Goal: Complete application form: Complete application form

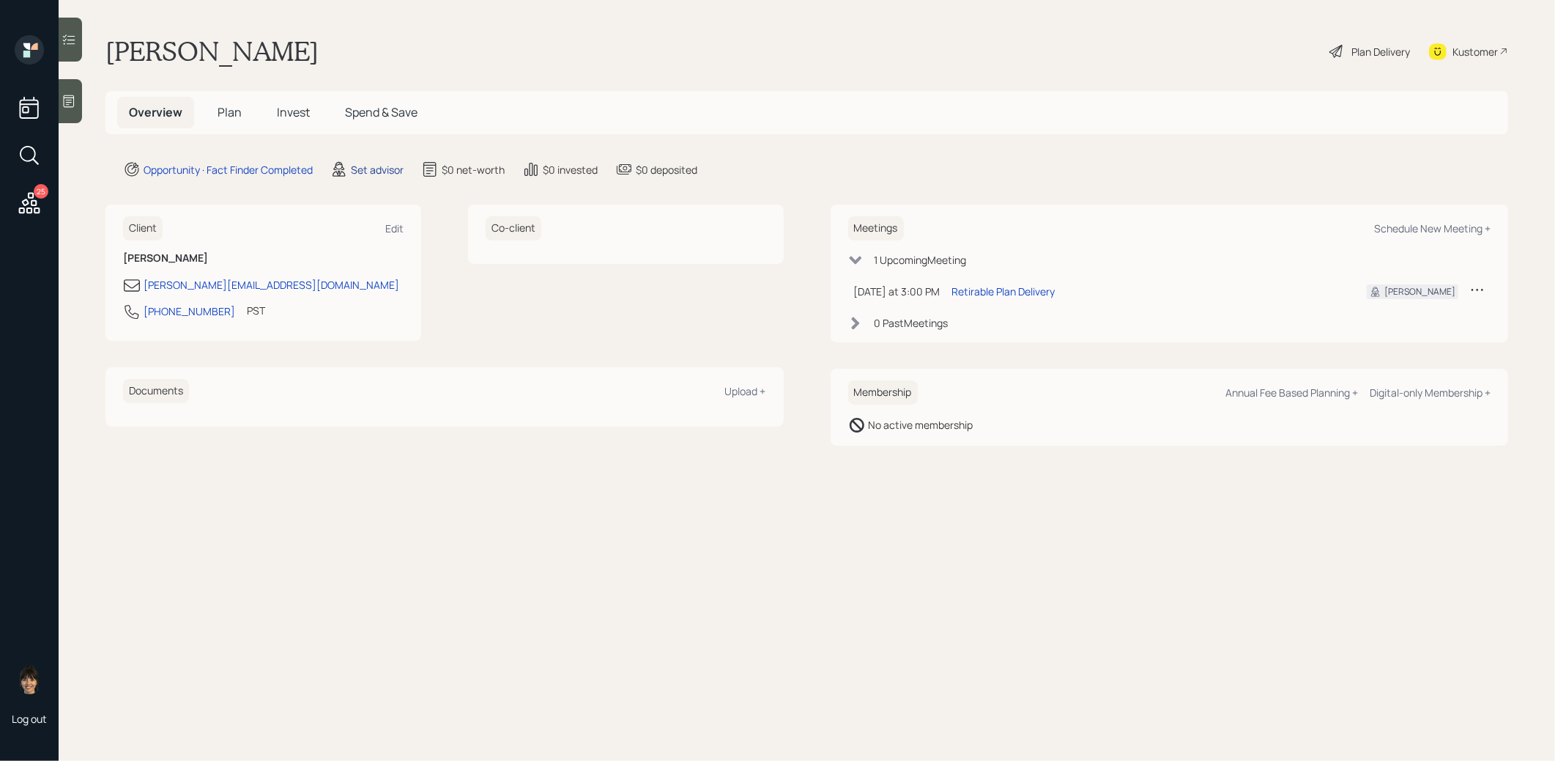
click at [374, 169] on div "Set advisor" at bounding box center [377, 169] width 53 height 15
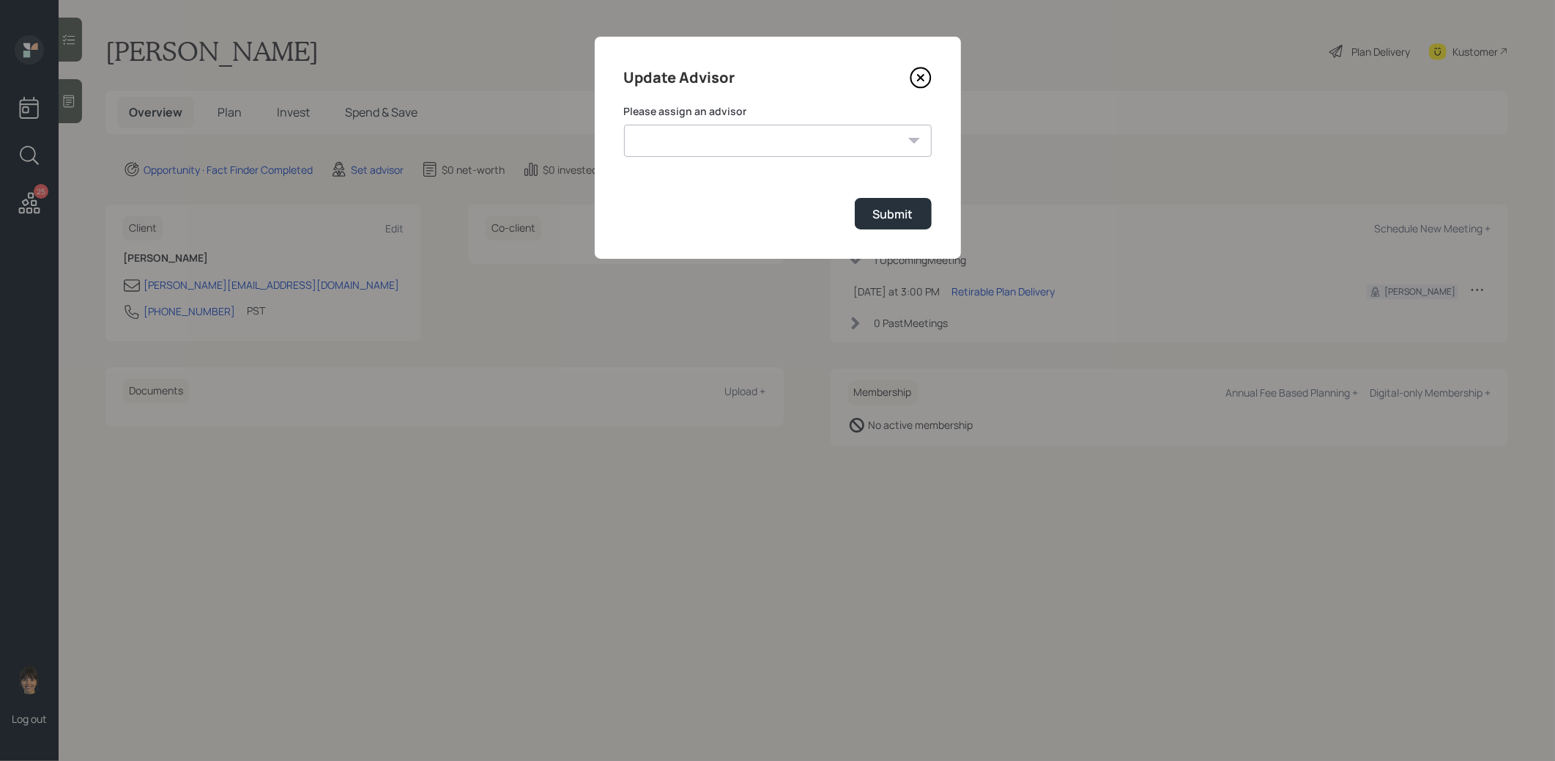
click at [761, 144] on select "[PERSON_NAME] [PERSON_NAME] [PERSON_NAME] End [PERSON_NAME] [PERSON_NAME] [PERS…" at bounding box center [778, 141] width 308 height 32
select select "8b79112e-3cfb-44f9-89e7-15267fe946c1"
click at [624, 125] on select "[PERSON_NAME] [PERSON_NAME] [PERSON_NAME] End [PERSON_NAME] [PERSON_NAME] [PERS…" at bounding box center [778, 141] width 308 height 32
click at [893, 211] on div "Submit" at bounding box center [893, 214] width 40 height 16
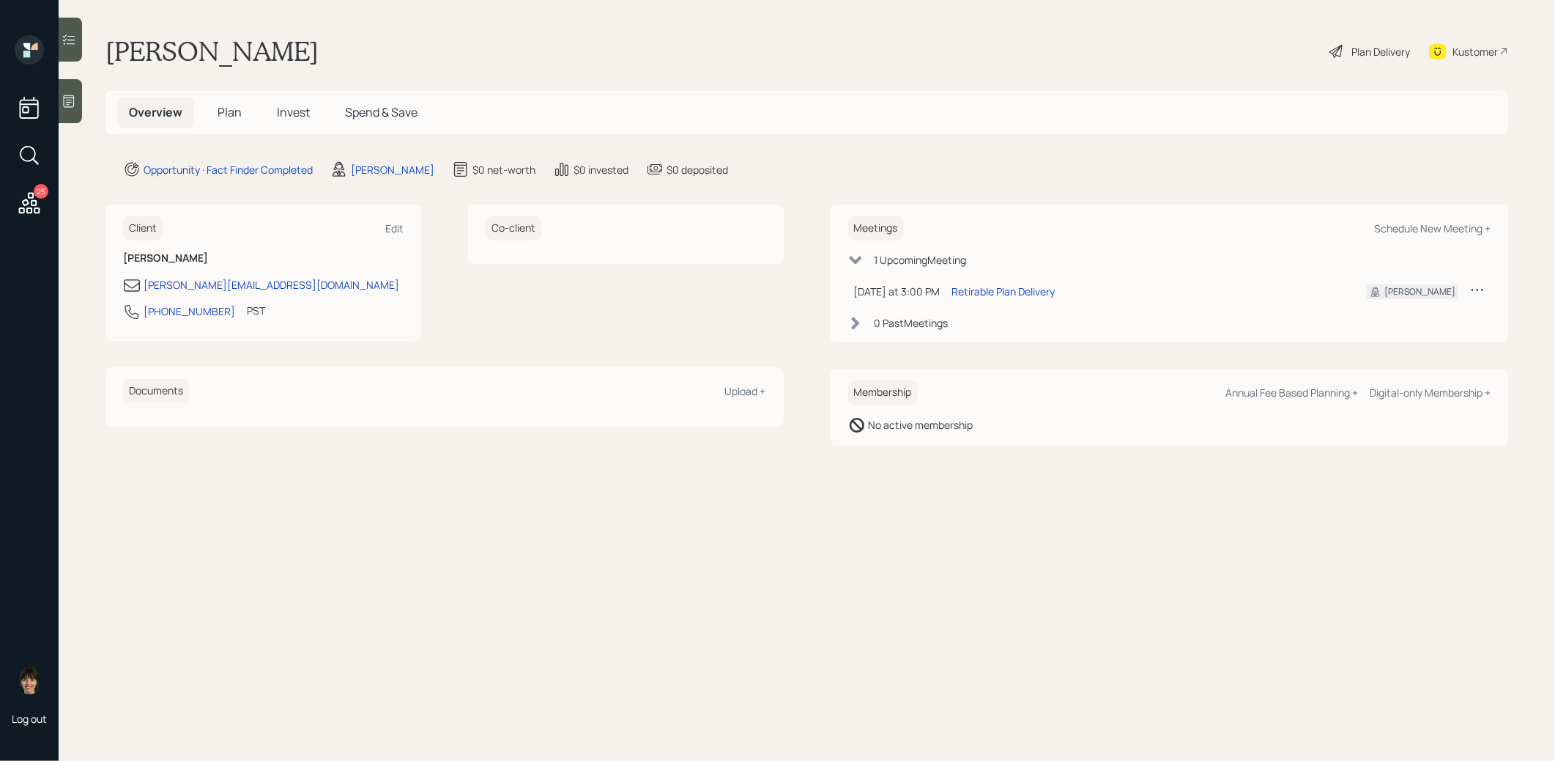
click at [238, 110] on span "Plan" at bounding box center [230, 112] width 24 height 16
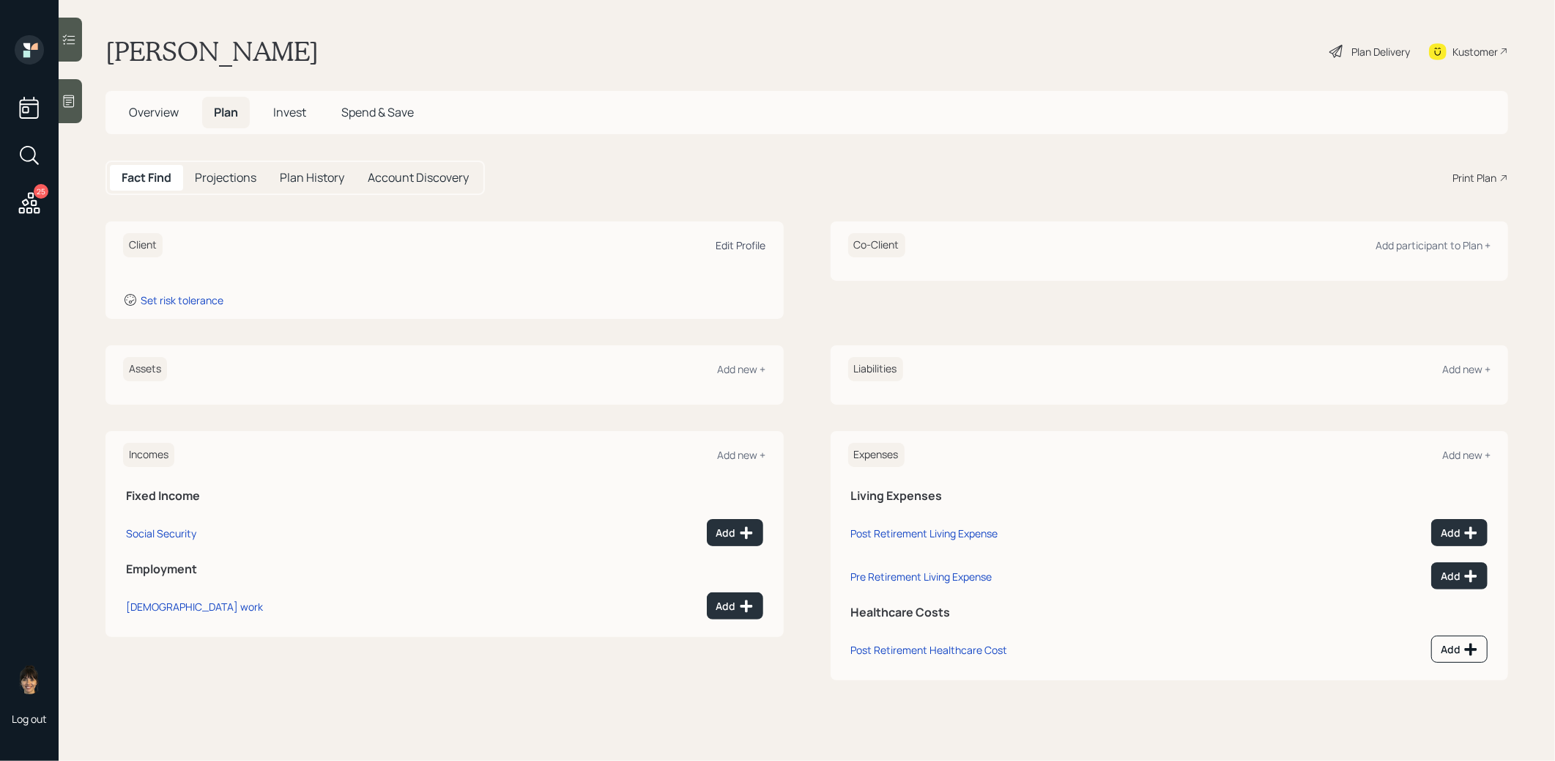
click at [738, 245] on div "Edit Profile" at bounding box center [742, 245] width 50 height 14
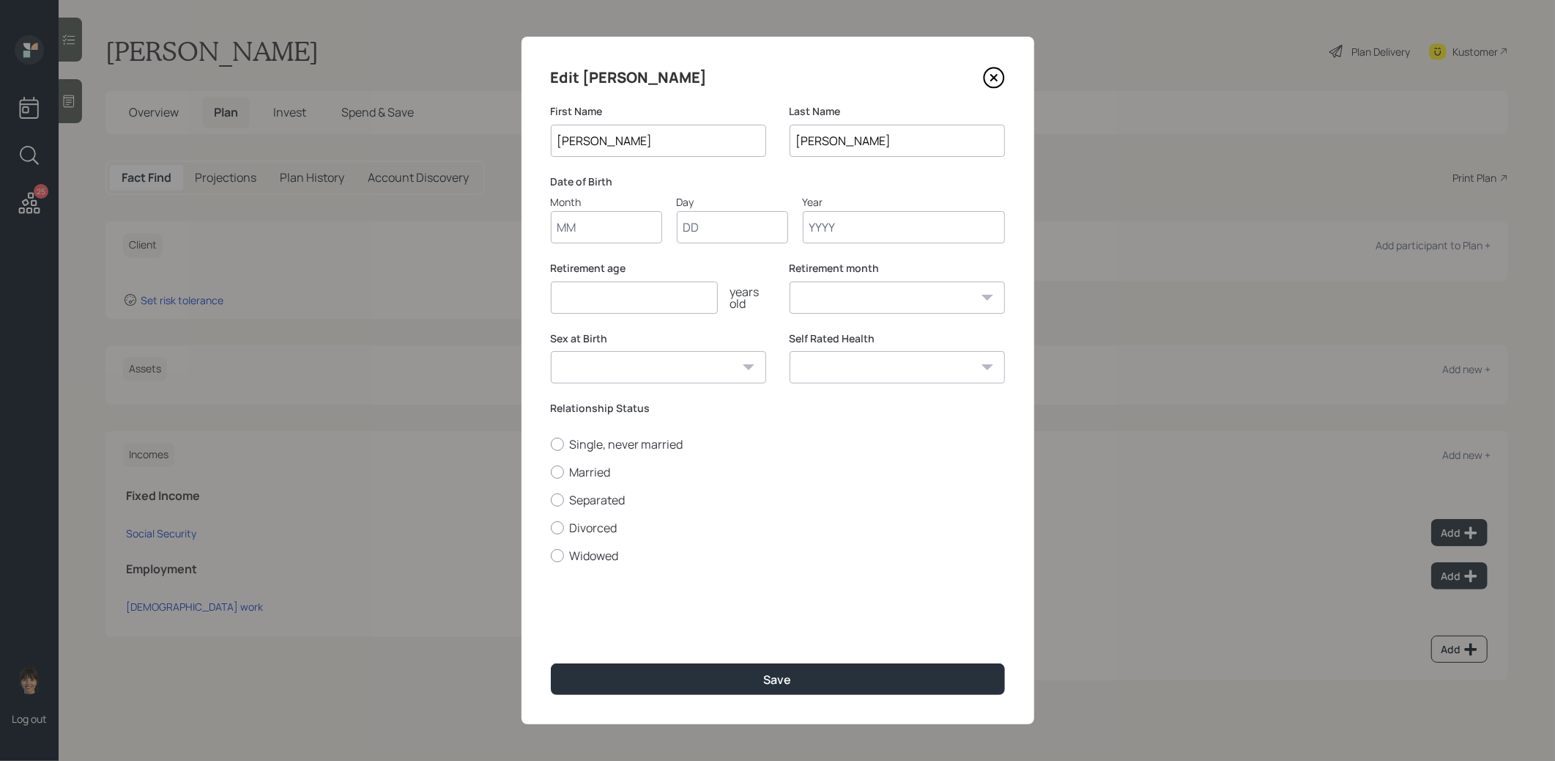
click at [638, 230] on input "Month" at bounding box center [606, 227] width 111 height 32
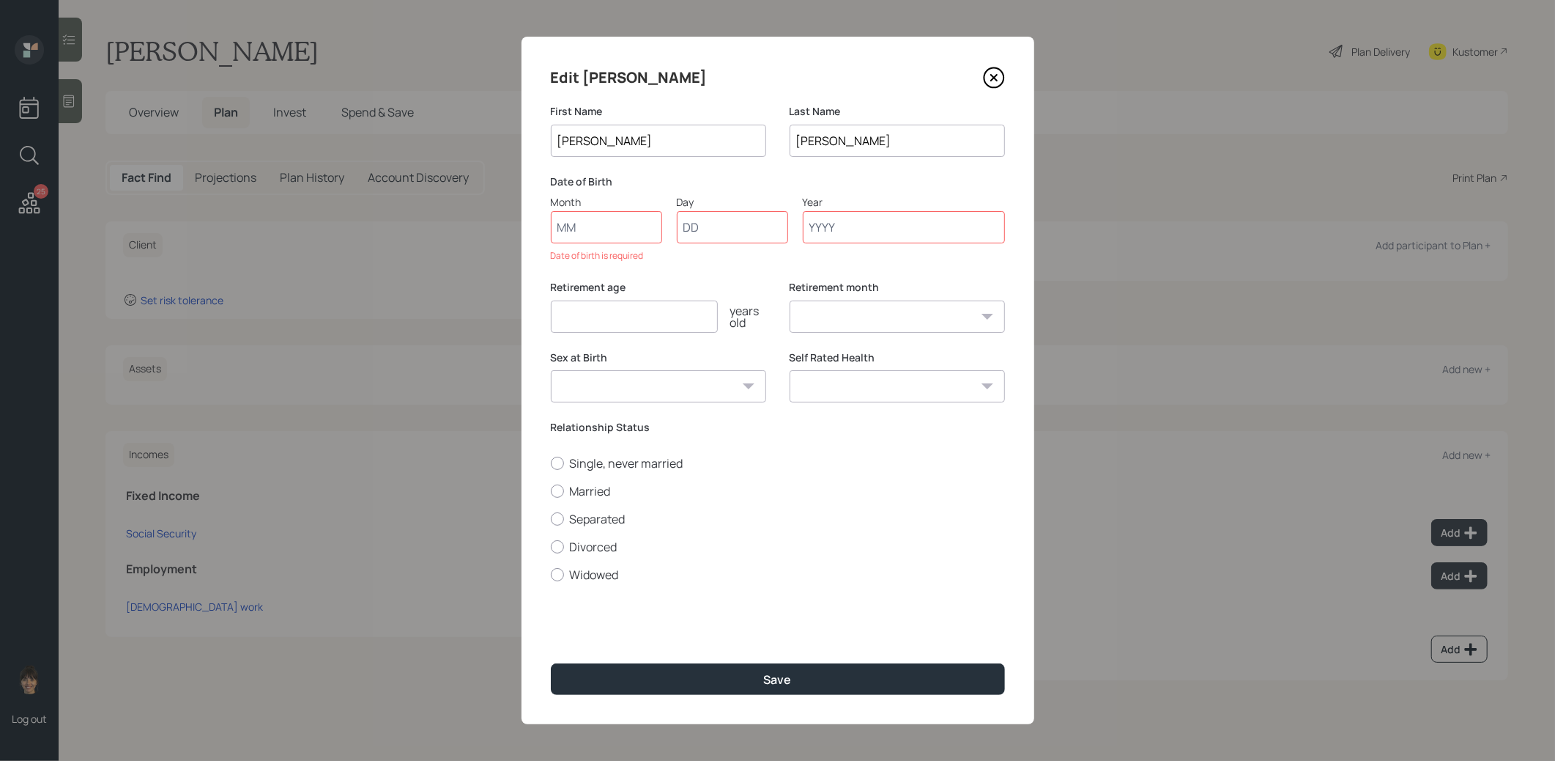
click at [992, 71] on icon at bounding box center [994, 78] width 22 height 22
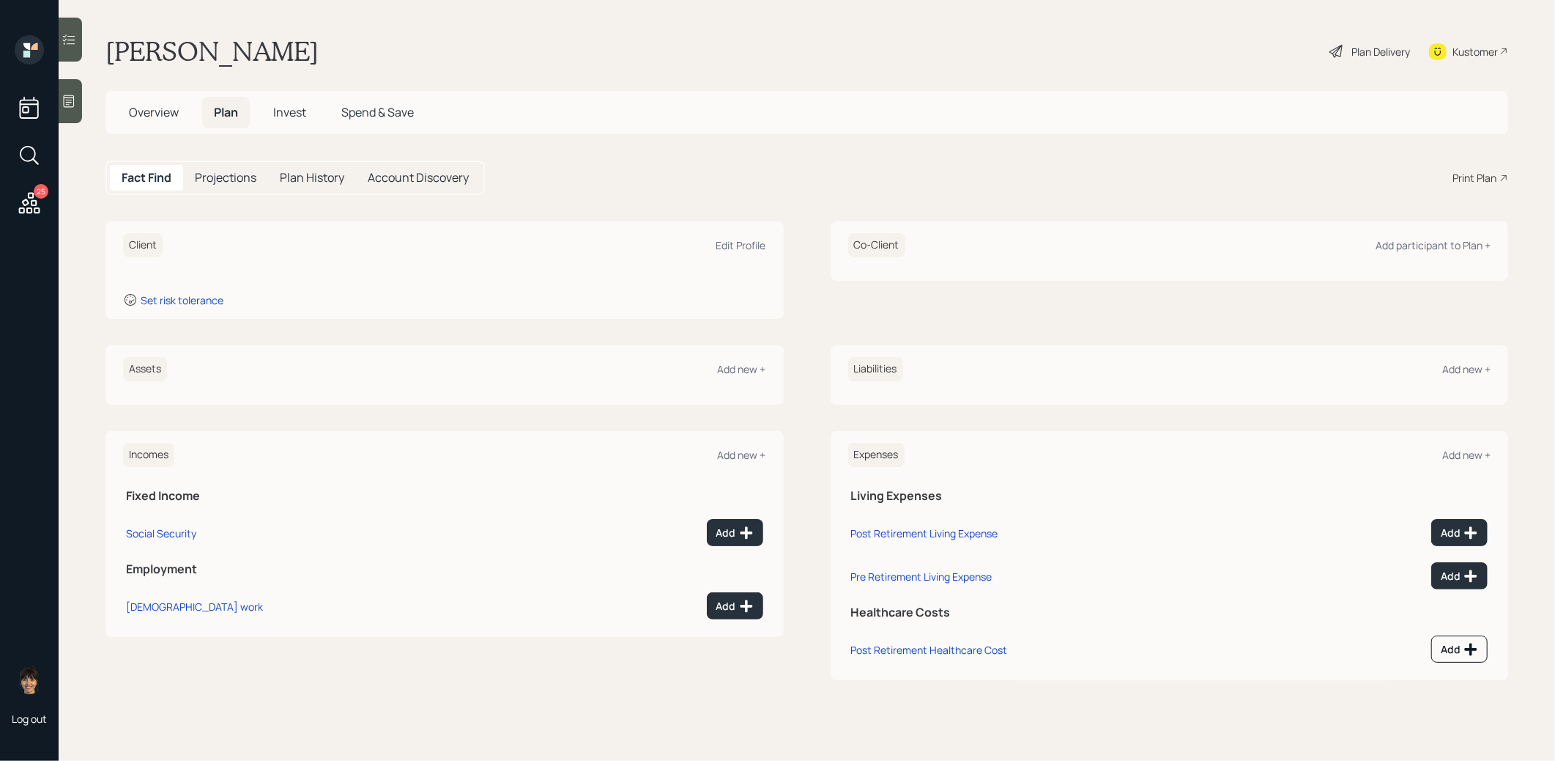
click at [68, 109] on div at bounding box center [70, 101] width 23 height 44
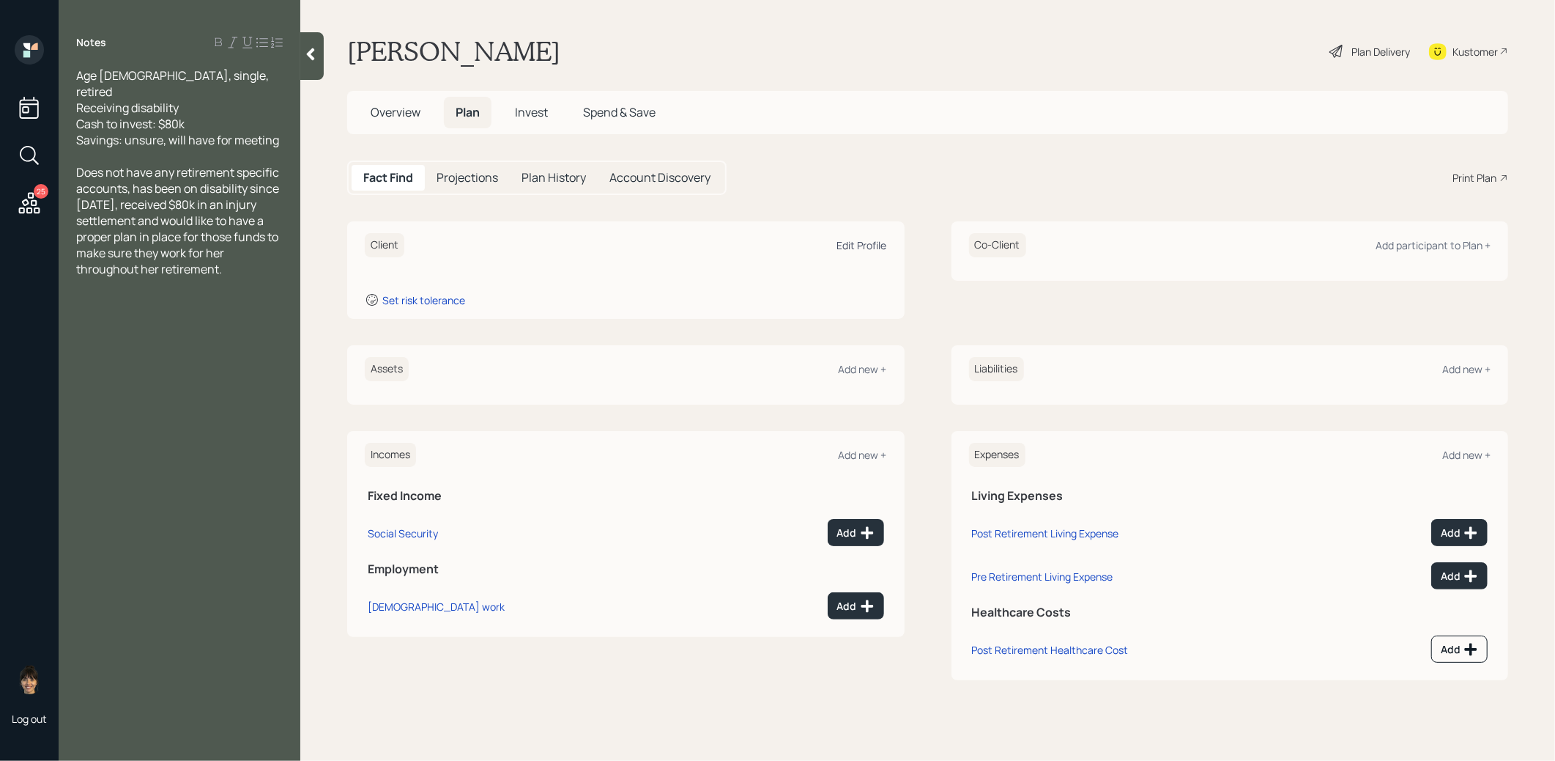
click at [871, 242] on div "Edit Profile" at bounding box center [862, 245] width 50 height 14
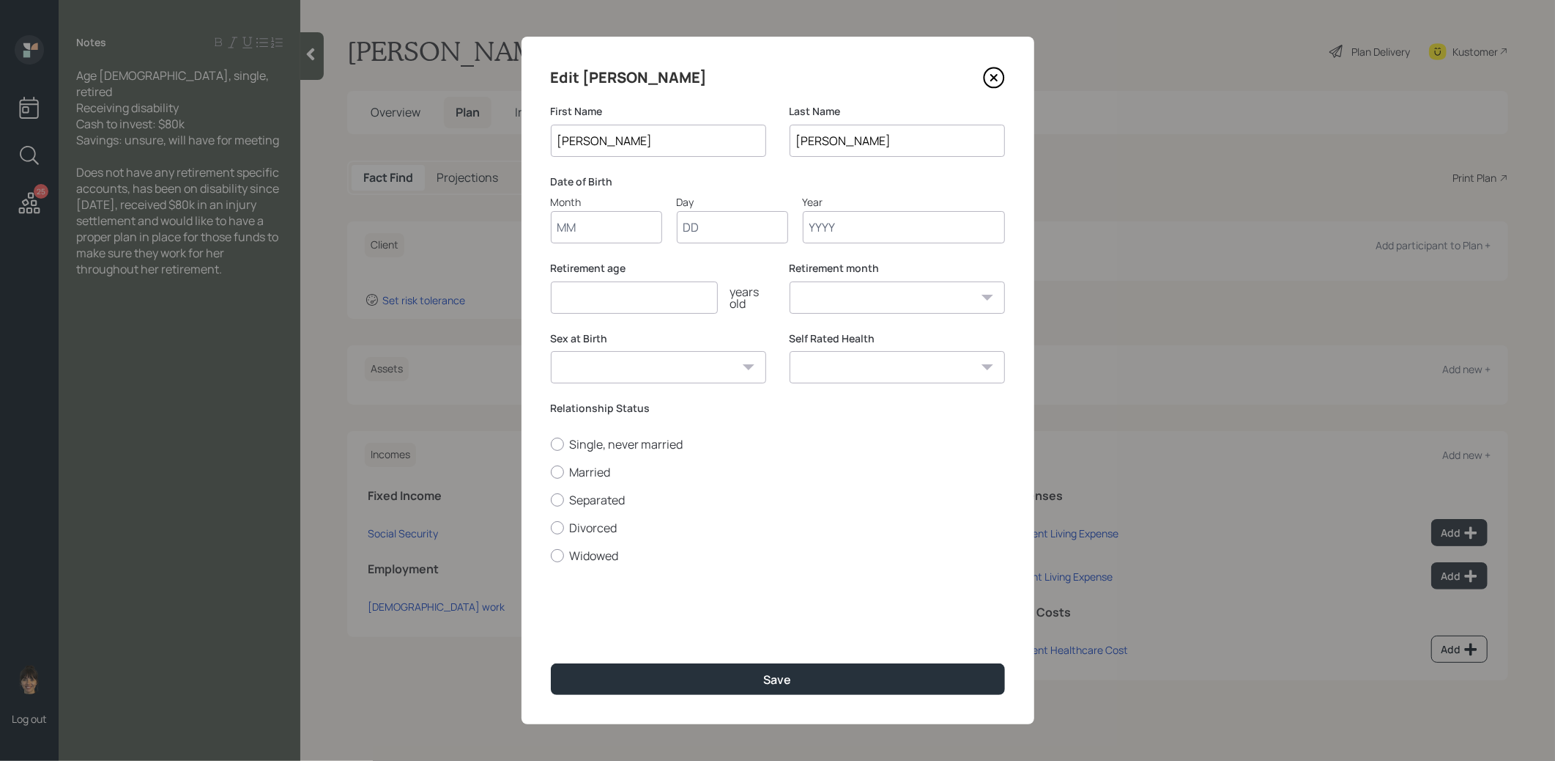
click at [629, 222] on input "Month" at bounding box center [606, 227] width 111 height 32
type input "01"
type input "1965"
select select "1"
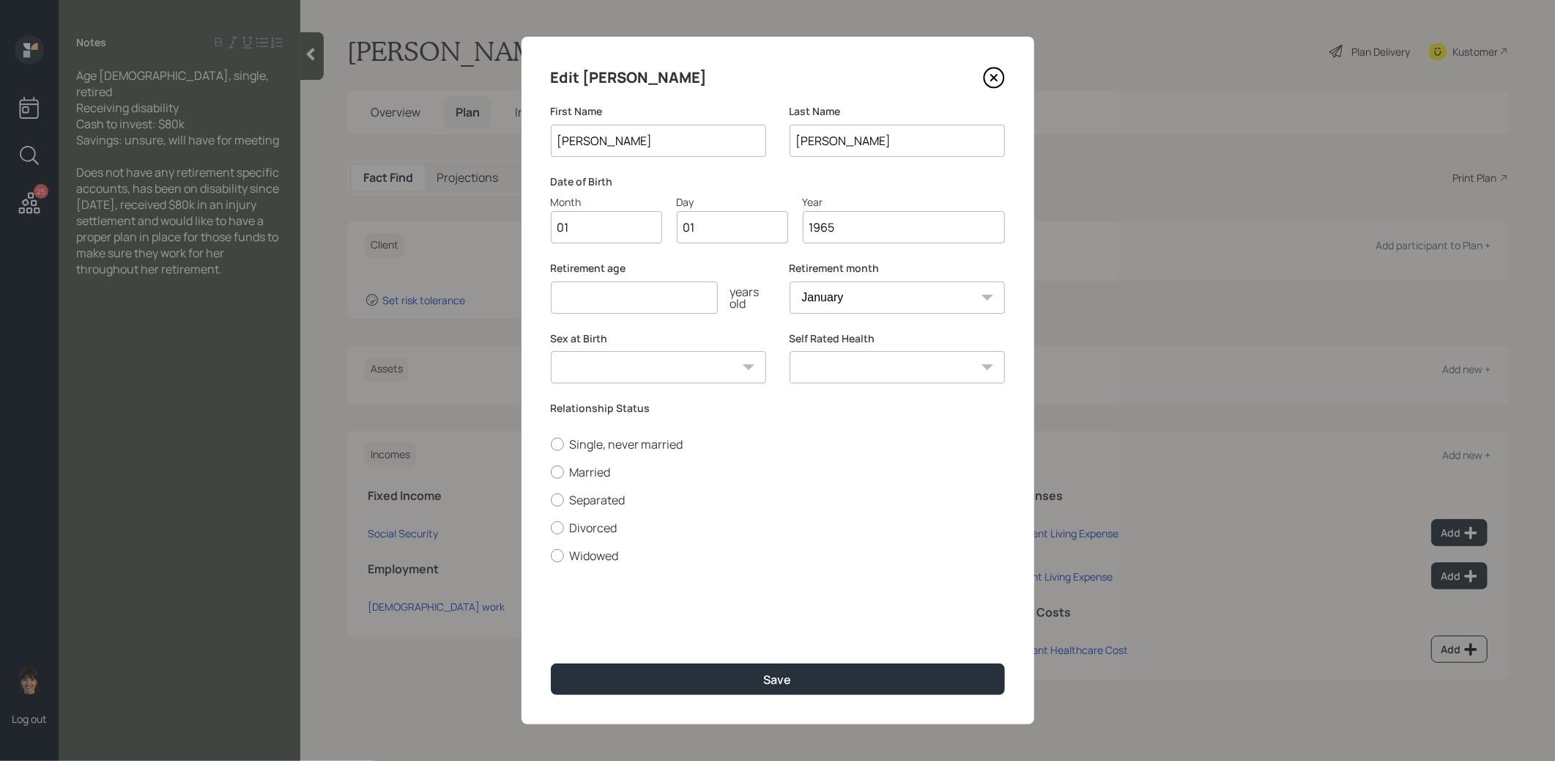
type input "1965"
click at [609, 290] on input "number" at bounding box center [634, 297] width 167 height 32
type input "6"
type input "59"
click at [558, 443] on div at bounding box center [557, 443] width 13 height 13
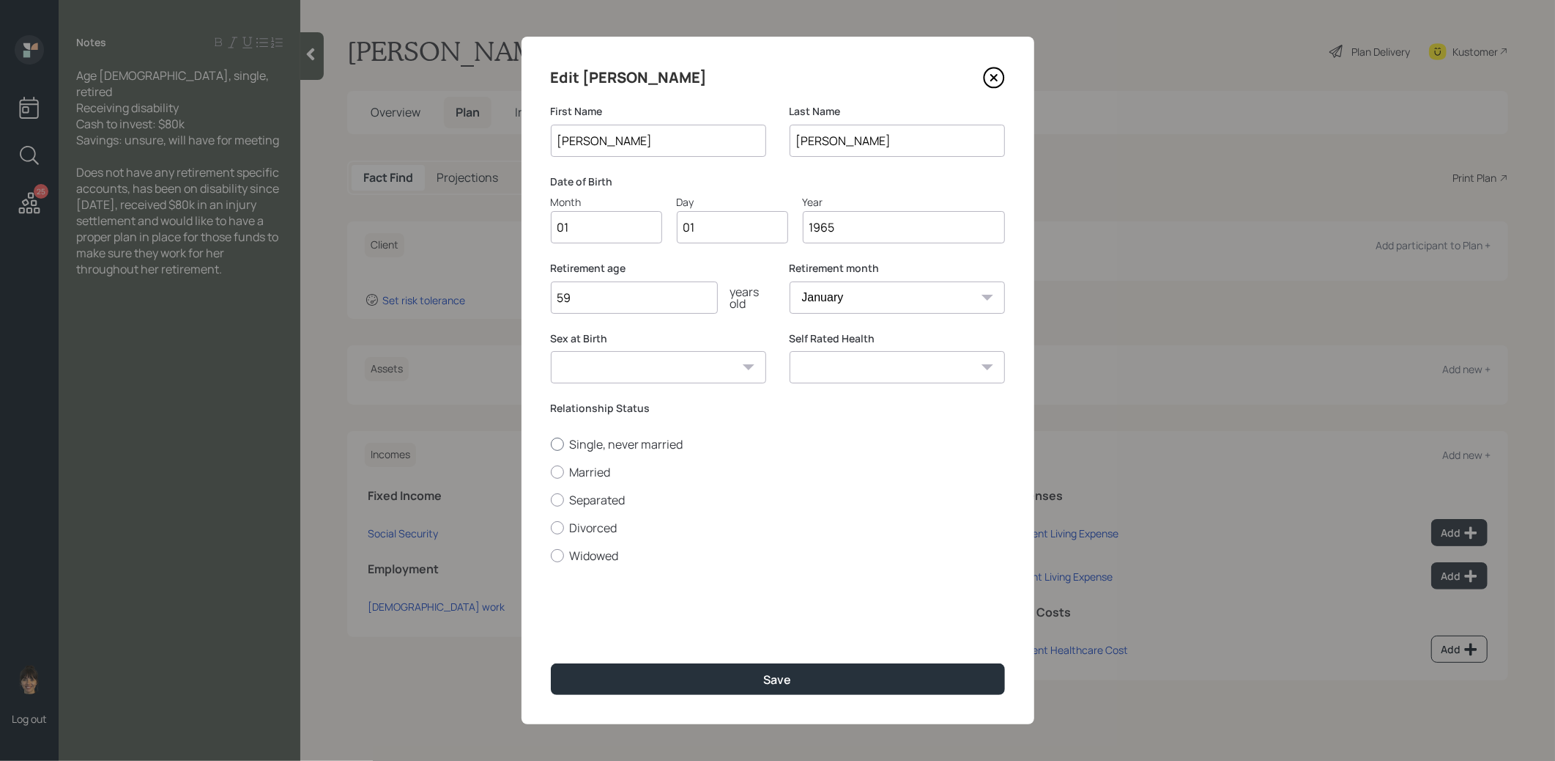
click at [551, 443] on input "Single, never married" at bounding box center [550, 443] width 1 height 1
radio input "true"
click at [640, 677] on button "Save" at bounding box center [778, 679] width 454 height 32
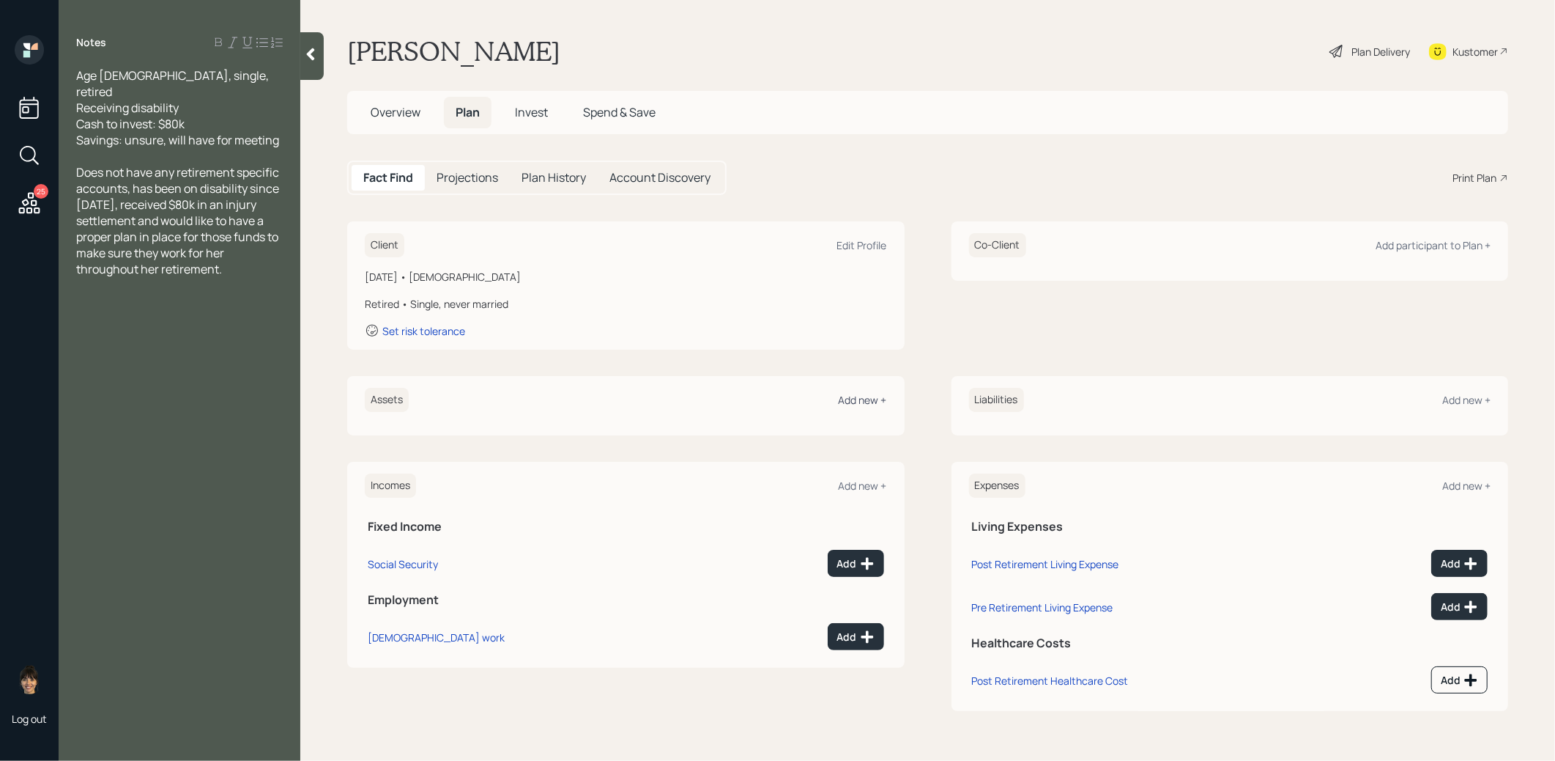
click at [868, 396] on div "Add new +" at bounding box center [863, 400] width 48 height 14
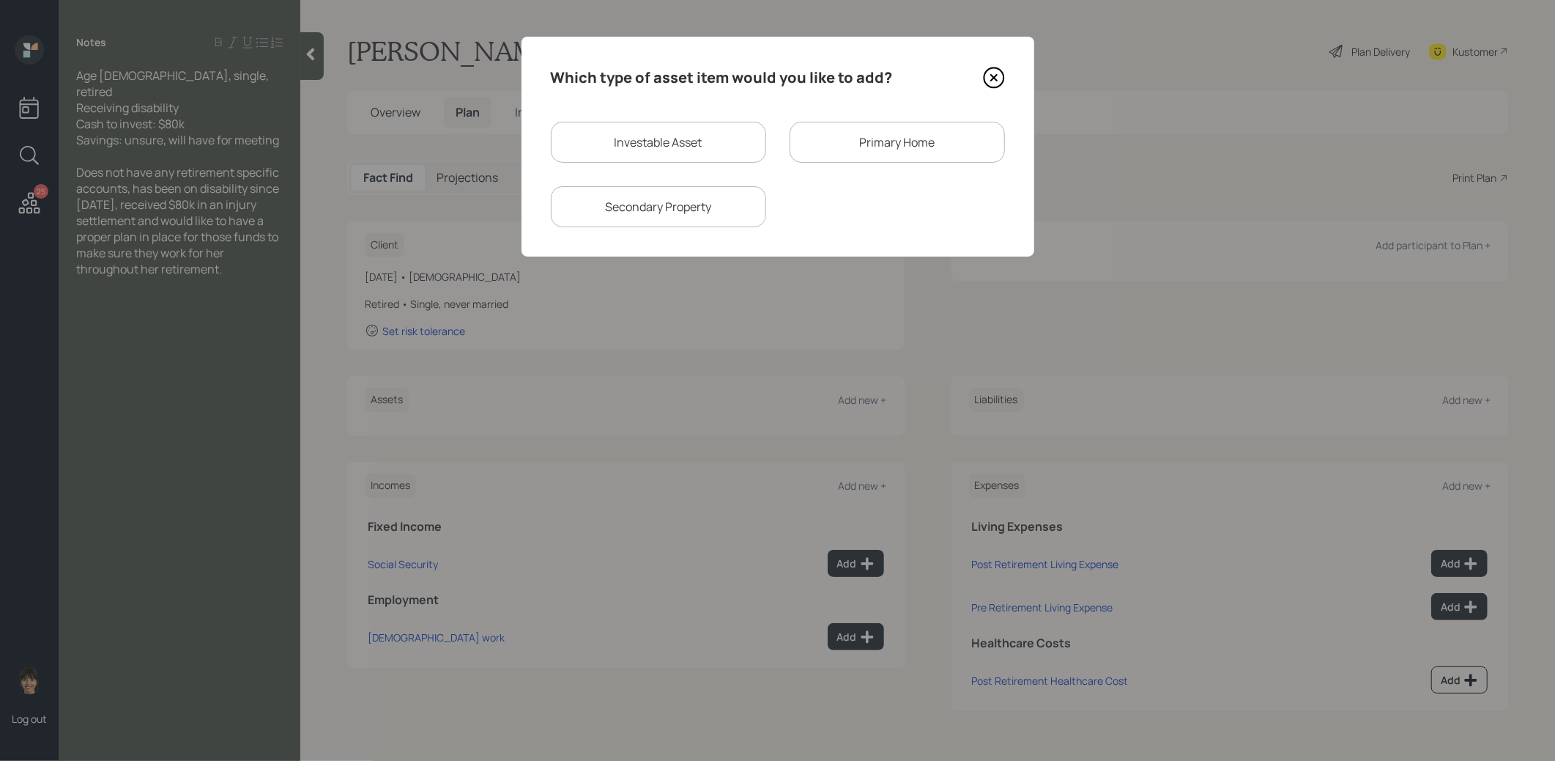
click at [721, 141] on div "Investable Asset" at bounding box center [658, 142] width 215 height 41
select select "taxable"
select select "balanced"
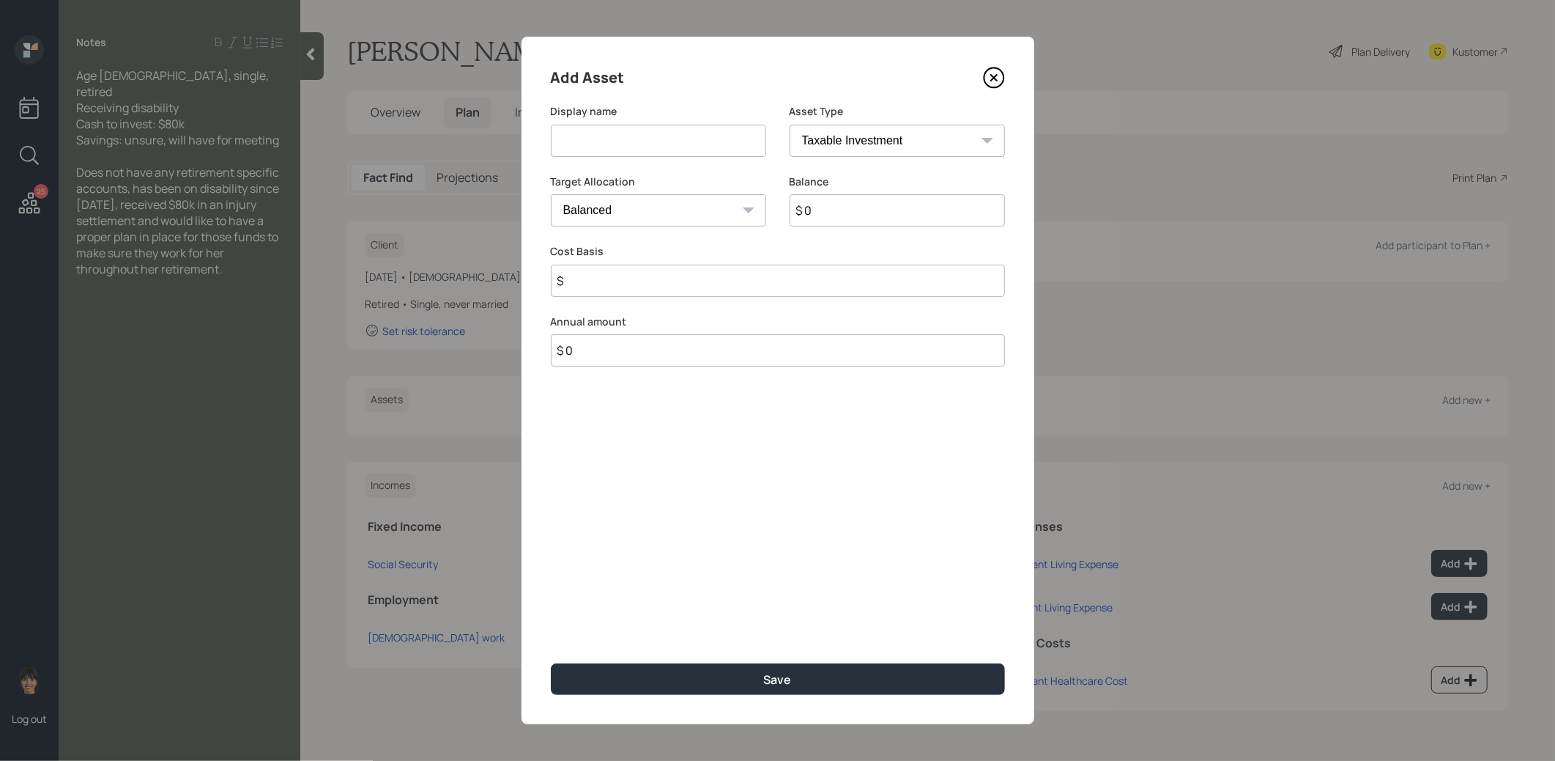
click at [690, 143] on input at bounding box center [658, 141] width 215 height 32
type input "Cash"
click at [689, 213] on select "Cash Conservative Balanced Aggressive" at bounding box center [658, 210] width 215 height 32
select select "uninvested"
click at [551, 194] on select "Cash Conservative Balanced Aggressive" at bounding box center [658, 210] width 215 height 32
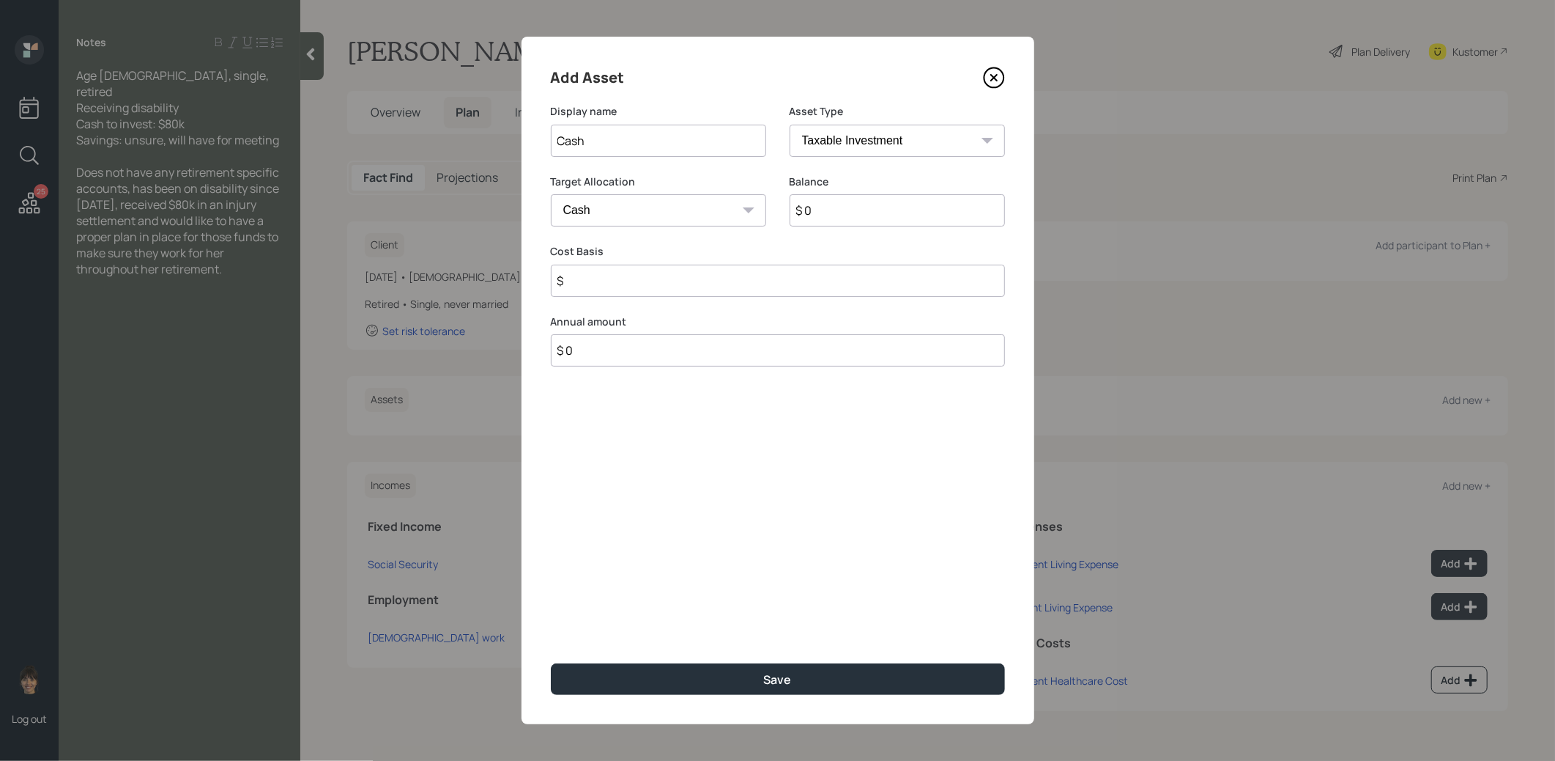
click at [852, 216] on input "$ 0" at bounding box center [897, 210] width 215 height 32
type input "$ 8"
type input "$ 80"
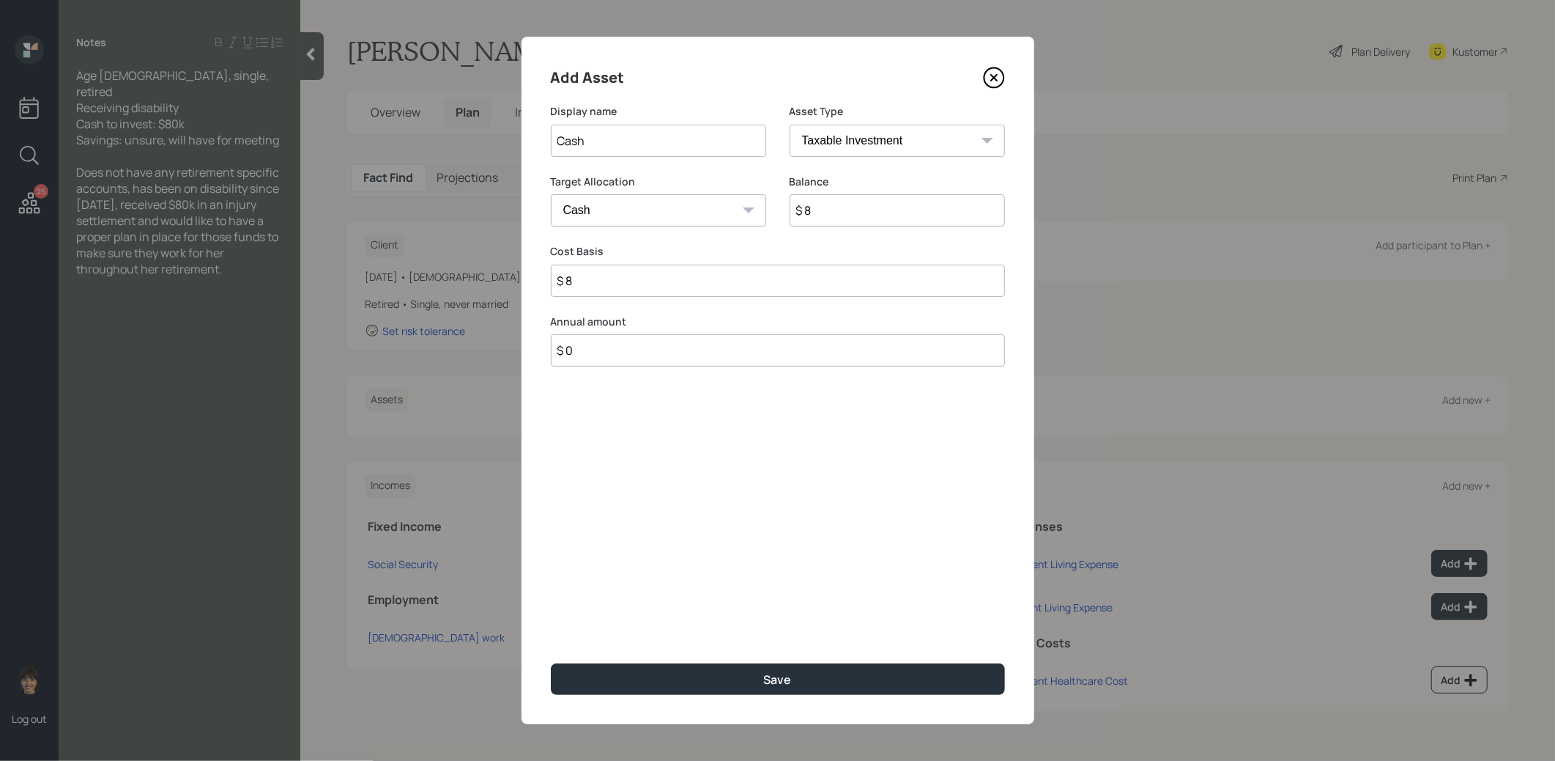
type input "$ 80"
type input "$ 800"
type input "$ 8,000"
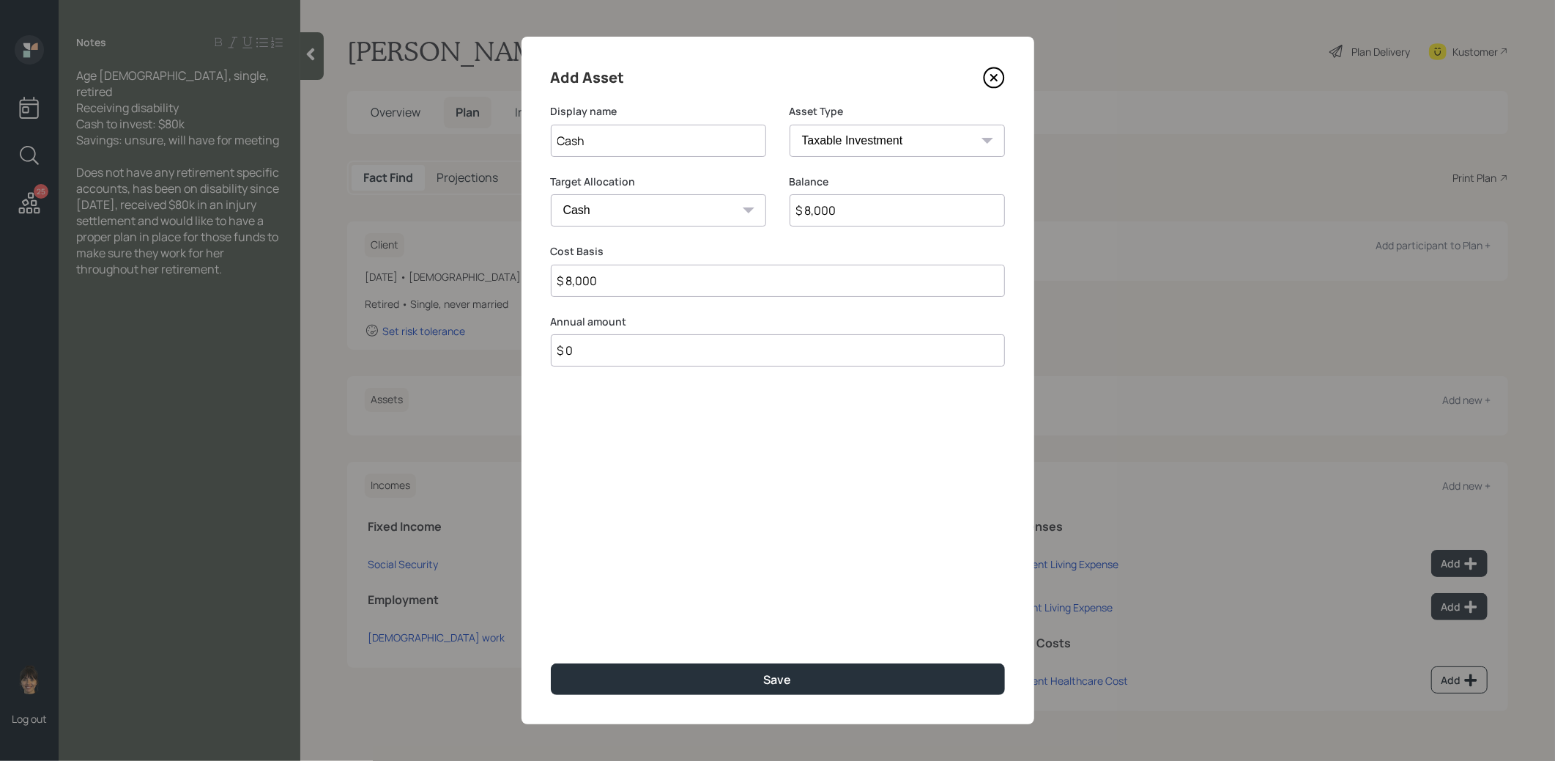
type input "$ 80,000"
click at [782, 680] on div "Save" at bounding box center [778, 679] width 28 height 16
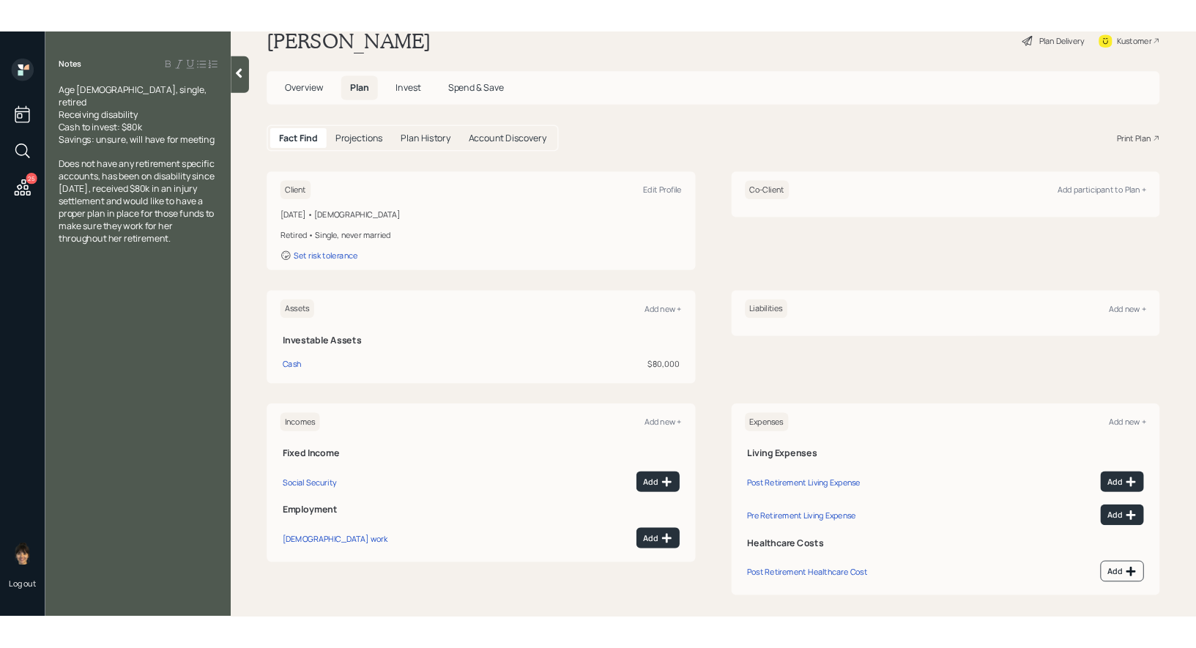
scroll to position [45, 0]
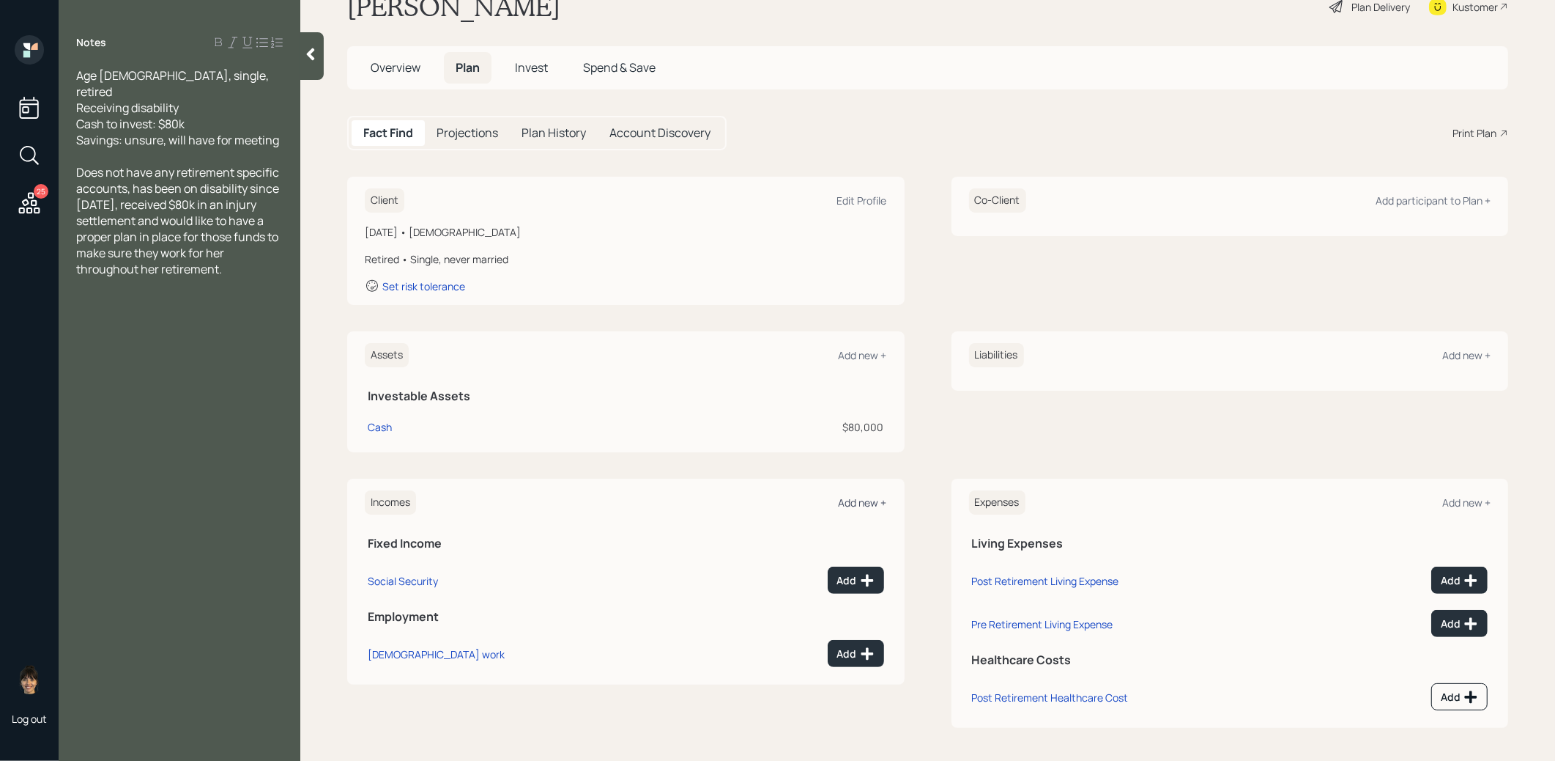
click at [866, 499] on div "Add new +" at bounding box center [863, 502] width 48 height 14
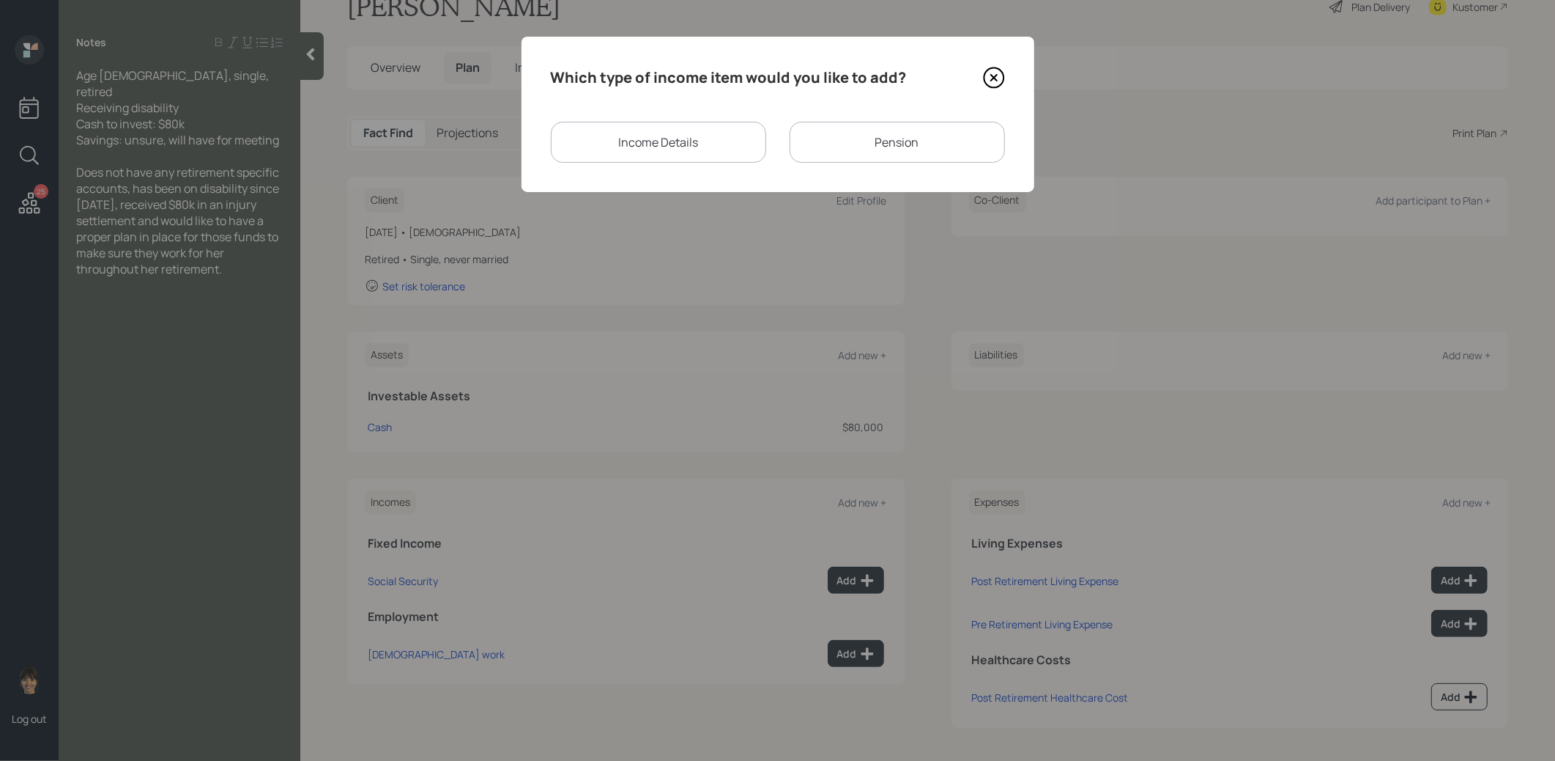
click at [669, 122] on div "Income Details" at bounding box center [658, 142] width 215 height 41
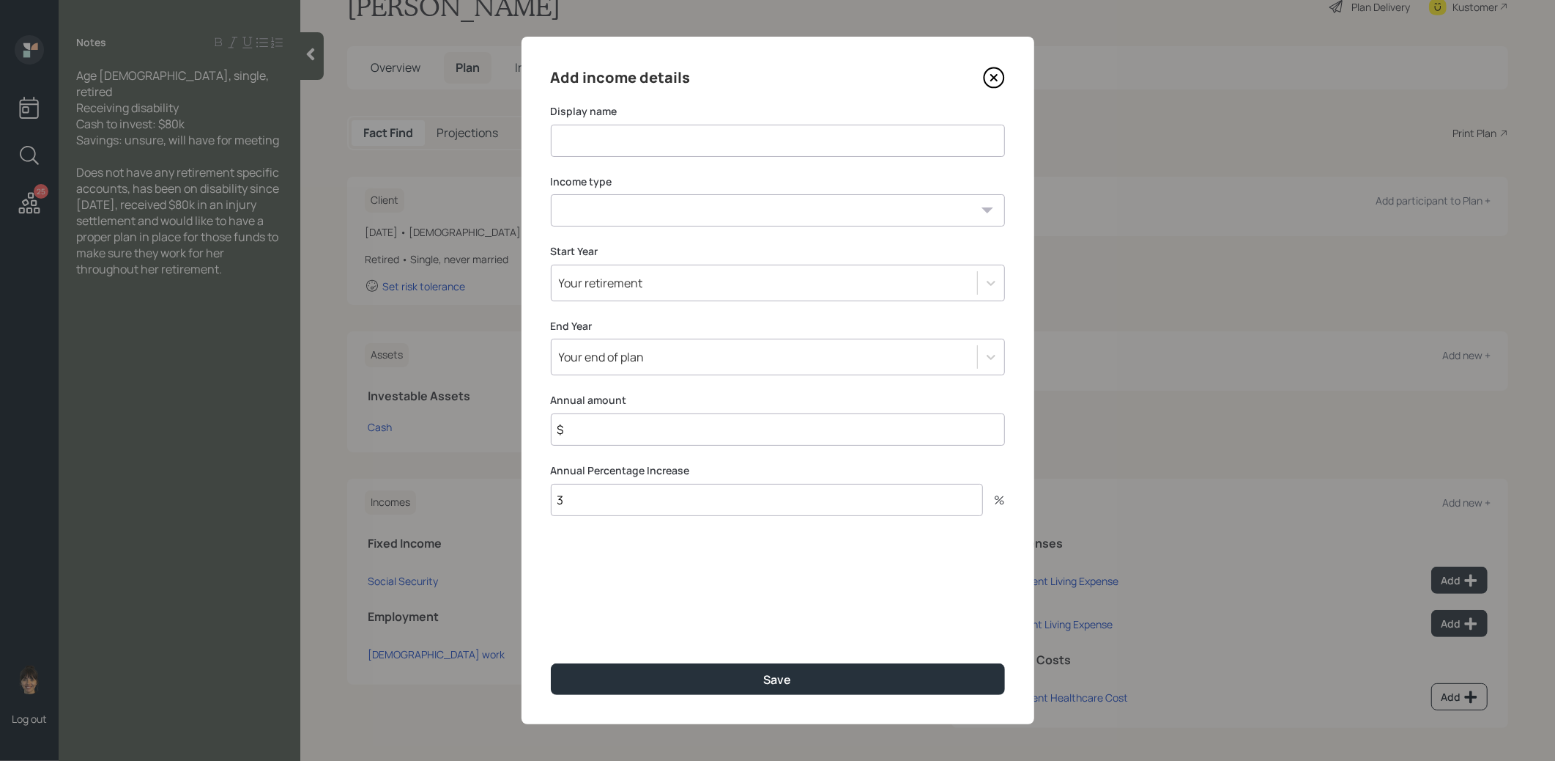
click at [663, 140] on input at bounding box center [778, 141] width 454 height 32
type input "SSDI"
click at [588, 214] on select "[DEMOGRAPHIC_DATA] work [DEMOGRAPHIC_DATA] work Self employment Other" at bounding box center [778, 210] width 454 height 32
select select "other"
click at [551, 194] on select "[DEMOGRAPHIC_DATA] work [DEMOGRAPHIC_DATA] work Self employment Other" at bounding box center [778, 210] width 454 height 32
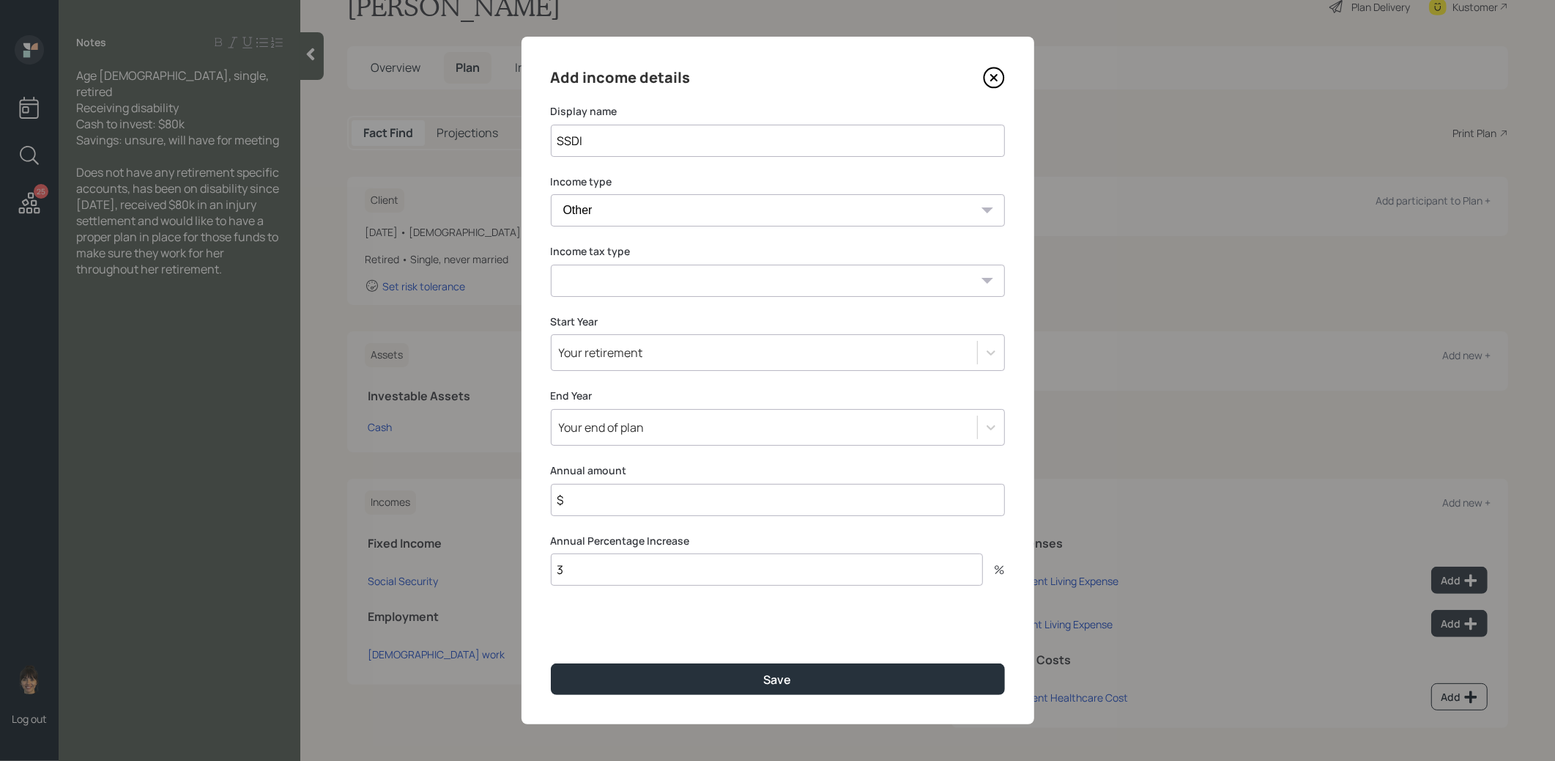
click at [623, 275] on select "Tax-free Earned Self Employment Alimony Royalties Pension / Annuity Interest Di…" at bounding box center [778, 280] width 454 height 32
click at [551, 264] on select "Tax-free Earned Self Employment Alimony Royalties Pension / Annuity Interest Di…" at bounding box center [778, 280] width 454 height 32
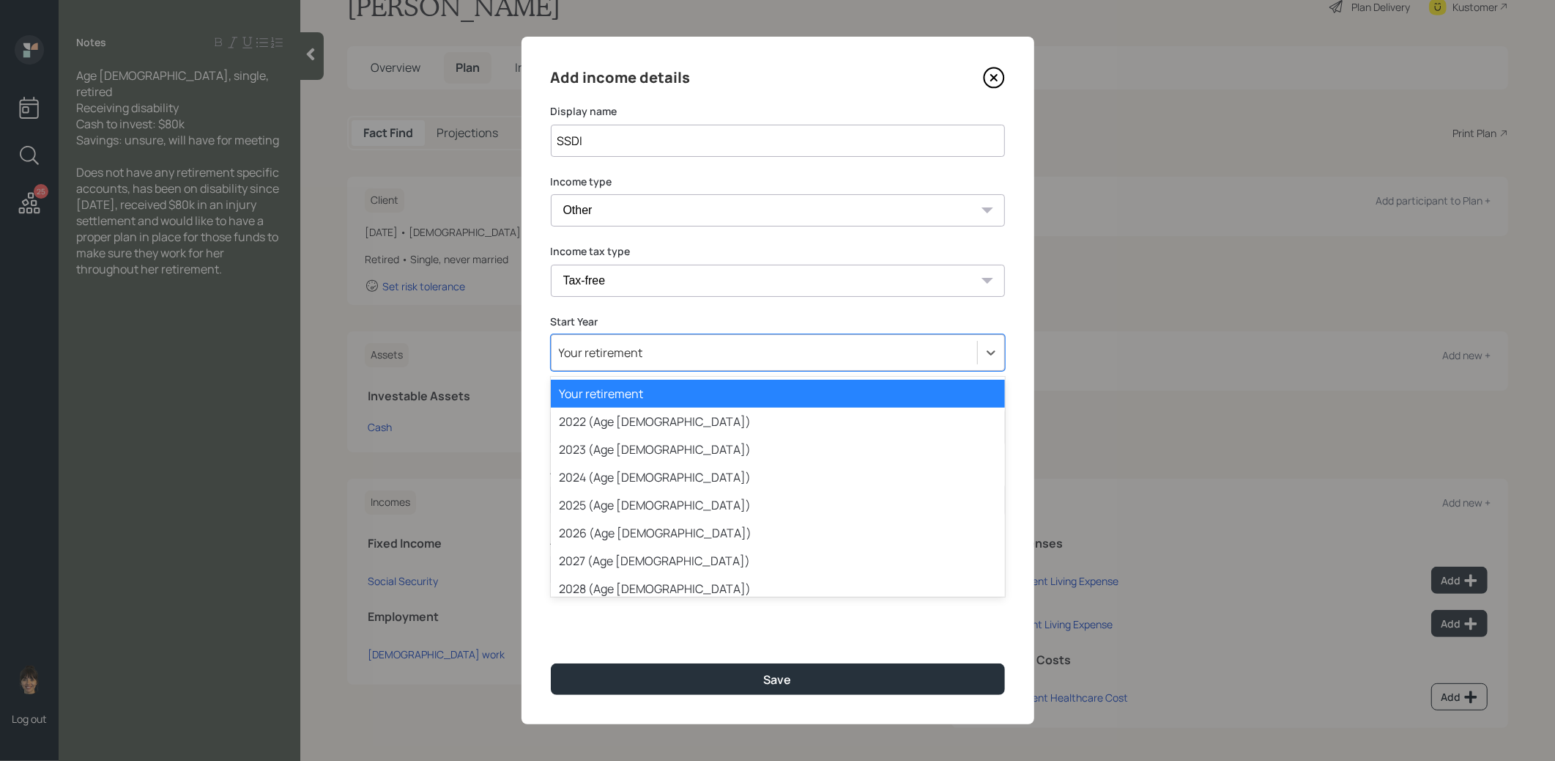
click at [632, 352] on div "Your retirement" at bounding box center [601, 352] width 84 height 16
click at [618, 509] on div "2025 (Age [DEMOGRAPHIC_DATA])" at bounding box center [778, 505] width 454 height 28
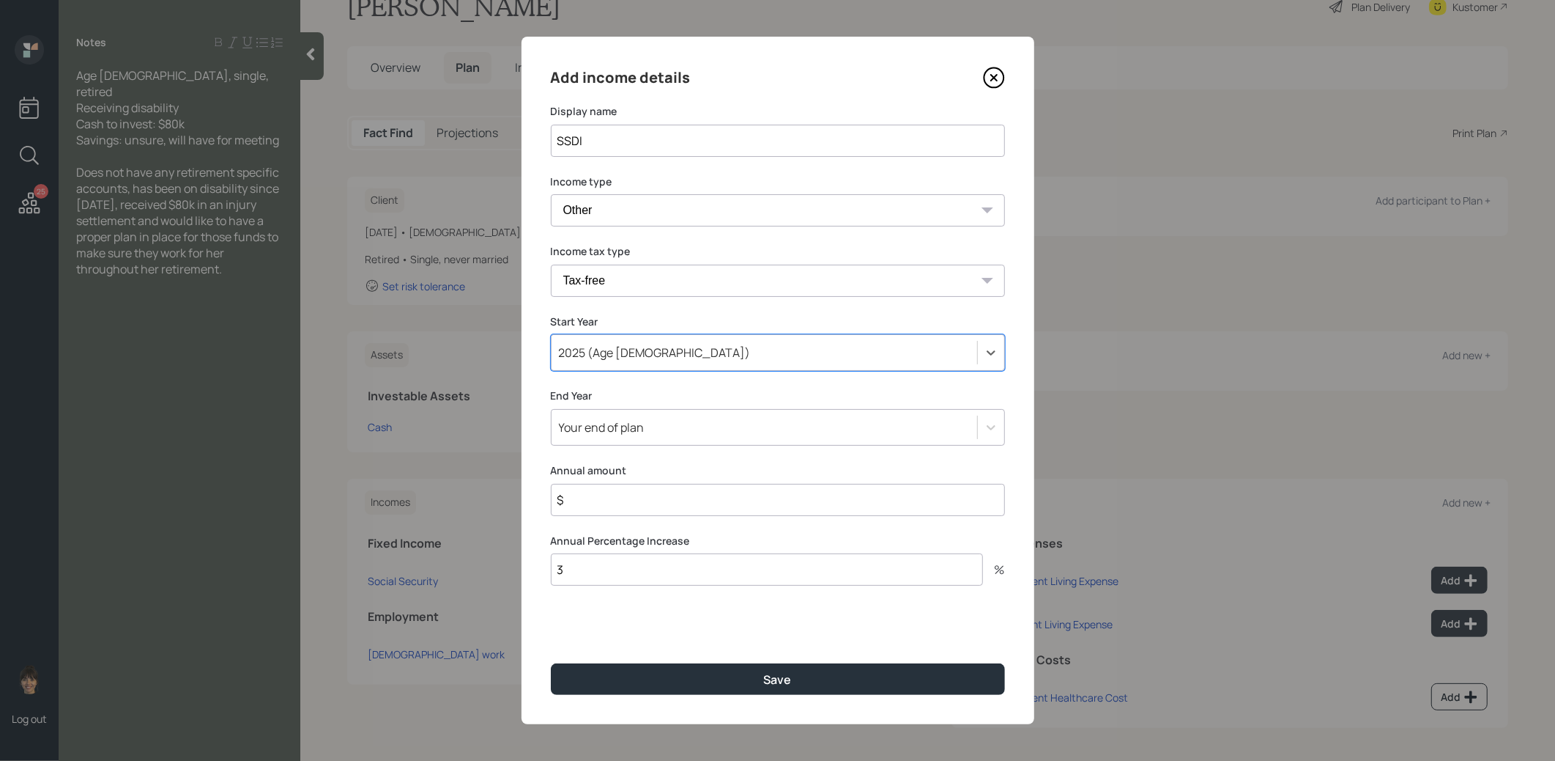
click at [599, 281] on select "Tax-free Earned Self Employment Alimony Royalties Pension / Annuity Interest Di…" at bounding box center [778, 280] width 454 height 32
select select "social_security"
click at [551, 264] on select "Tax-free Earned Self Employment Alimony Royalties Pension / Annuity Interest Di…" at bounding box center [778, 280] width 454 height 32
click at [589, 502] on input "$" at bounding box center [778, 500] width 454 height 32
type input "$ 1"
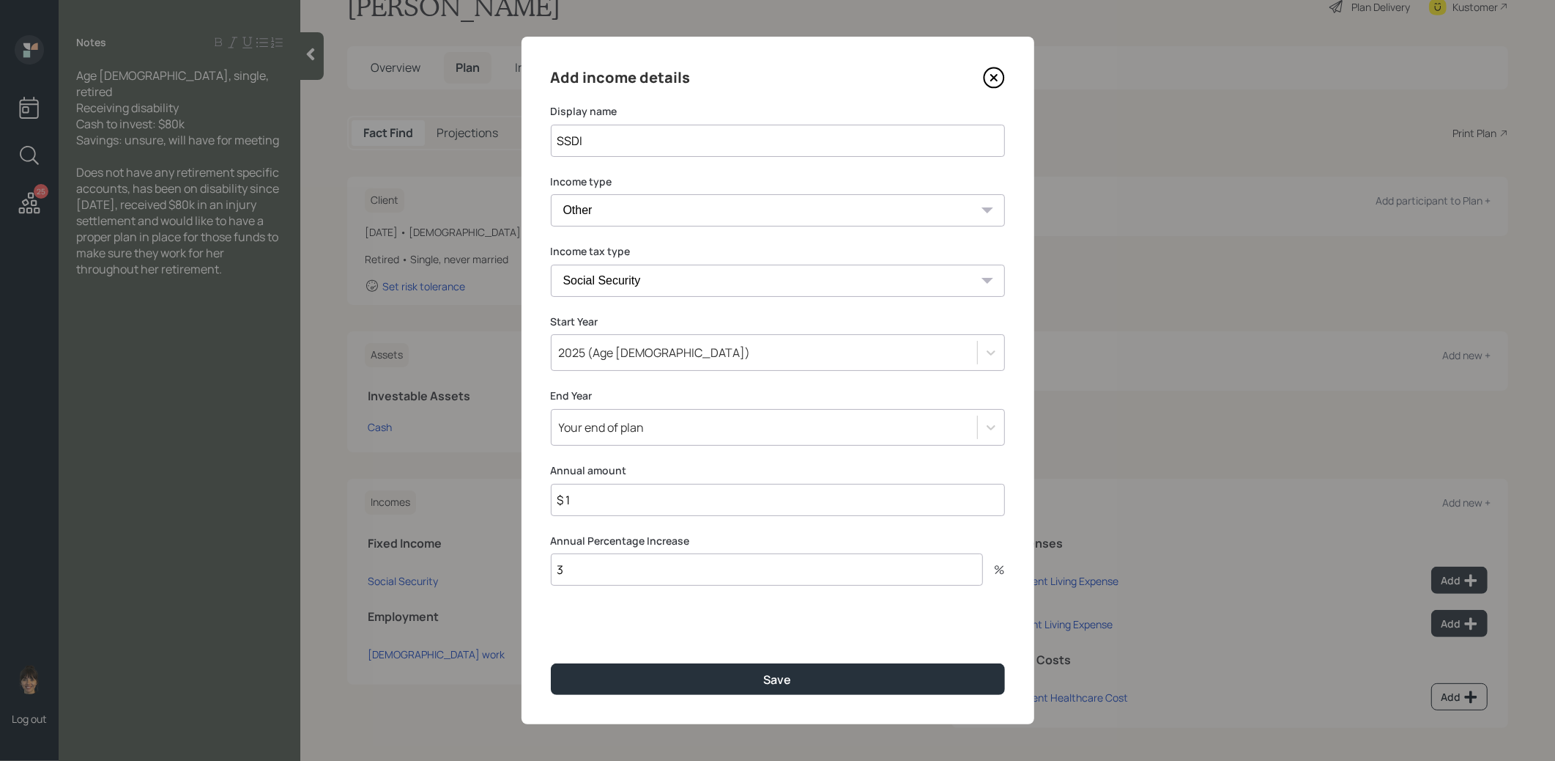
click at [586, 579] on input "3" at bounding box center [767, 569] width 432 height 32
type input "2.5"
click at [574, 674] on button "Save" at bounding box center [778, 679] width 454 height 32
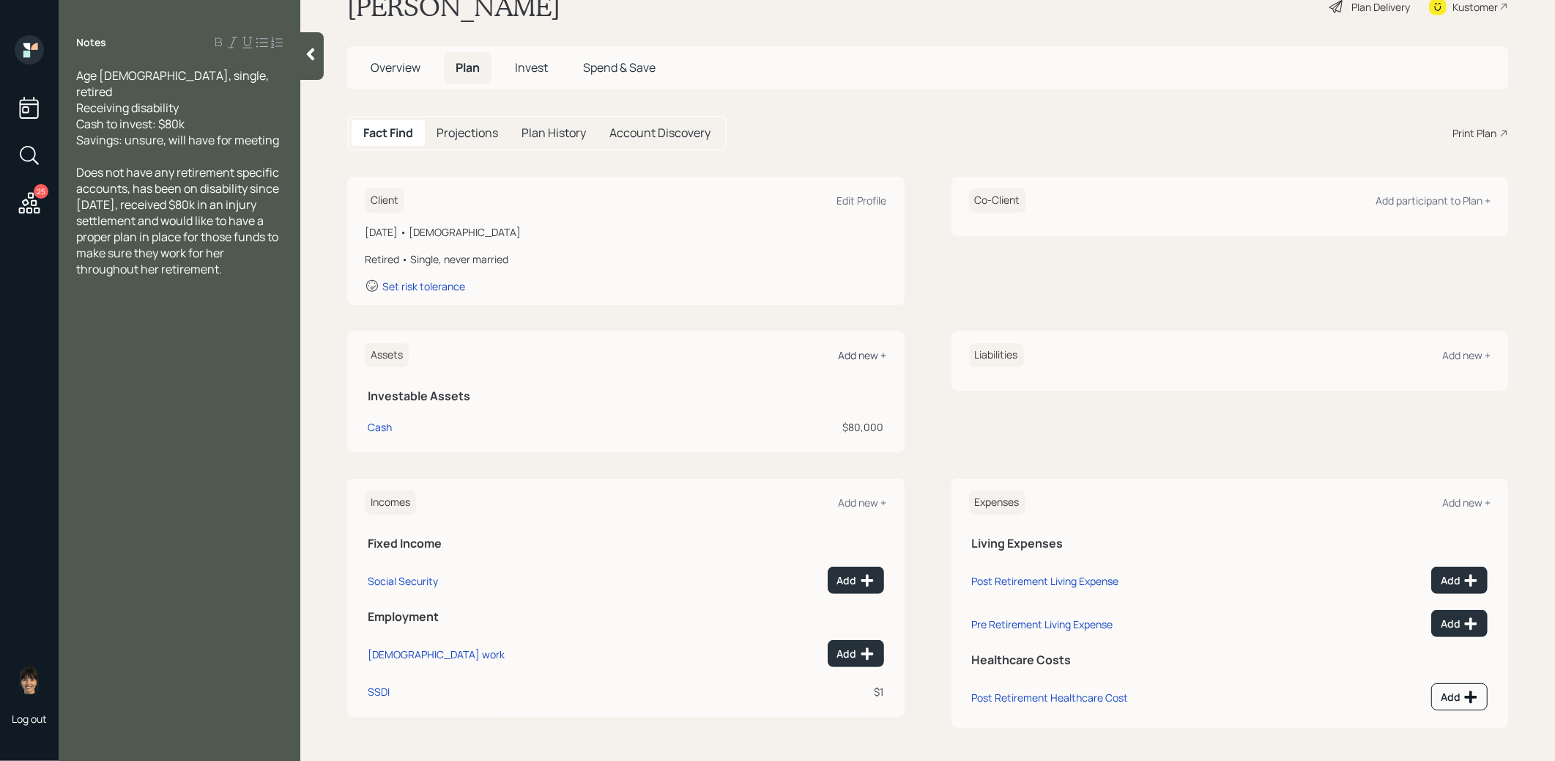
click at [862, 348] on div "Add new +" at bounding box center [863, 355] width 48 height 14
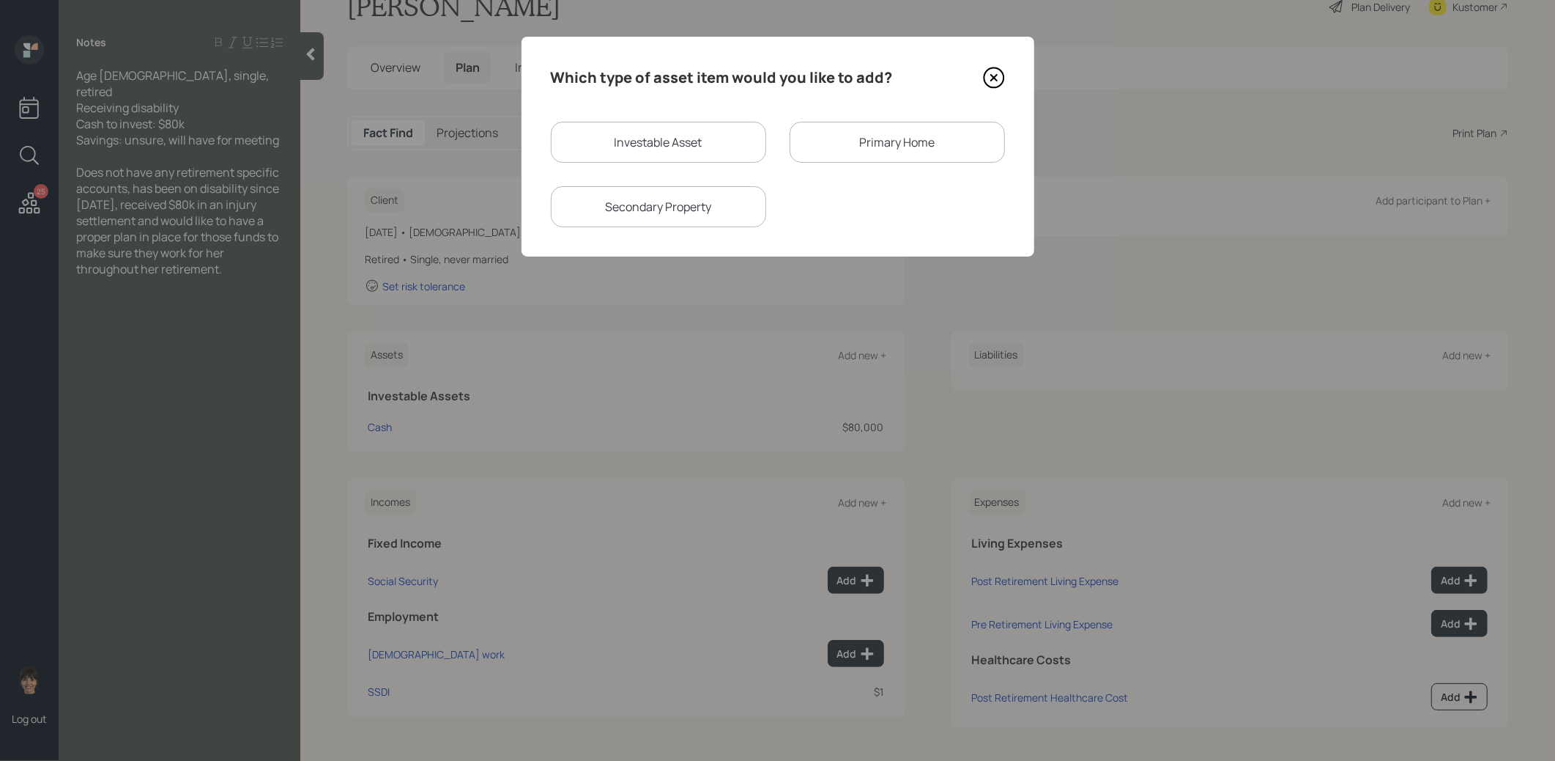
click at [686, 143] on div "Investable Asset" at bounding box center [658, 142] width 215 height 41
select select "taxable"
select select "balanced"
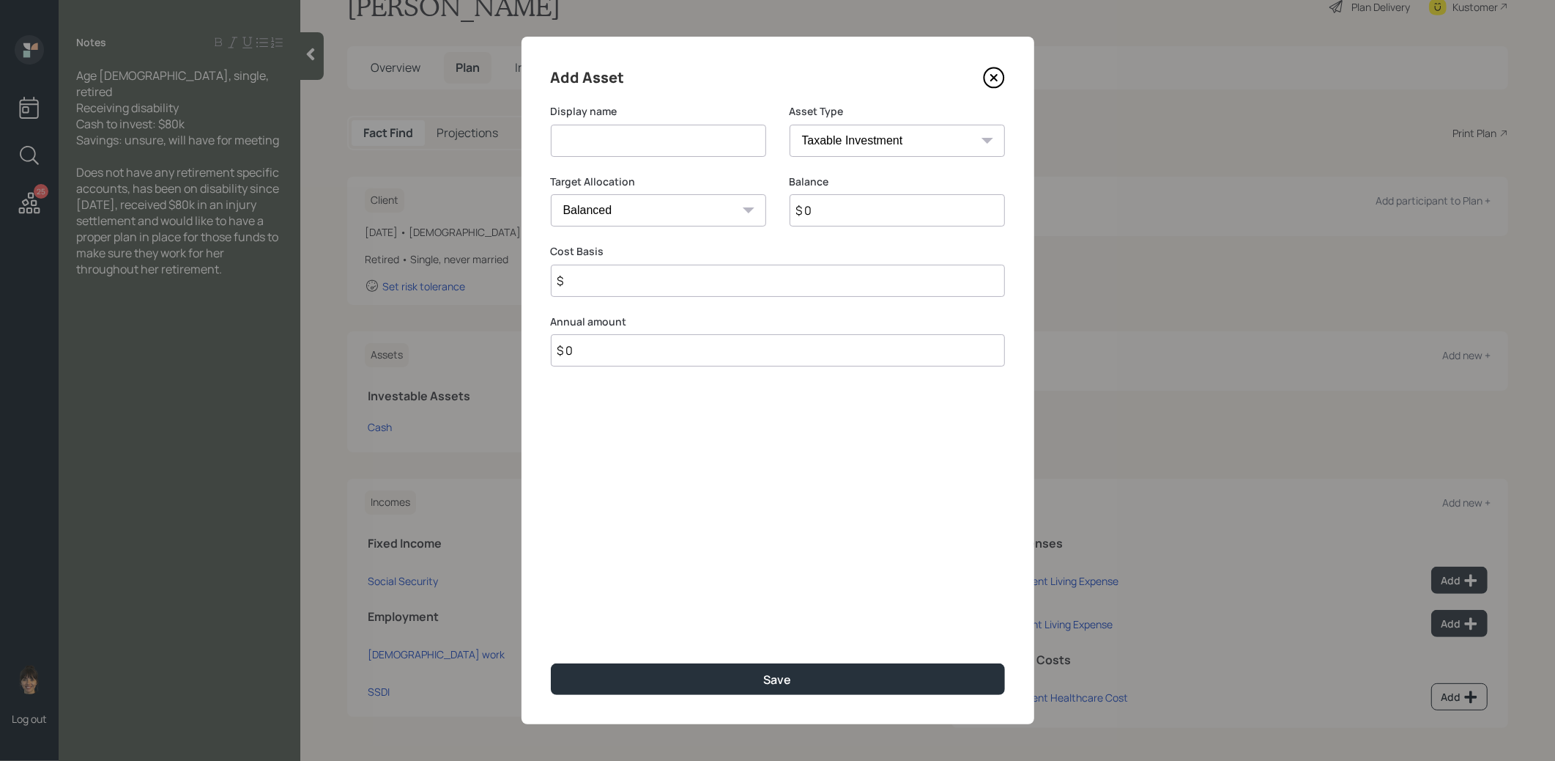
click at [989, 79] on icon at bounding box center [994, 78] width 22 height 22
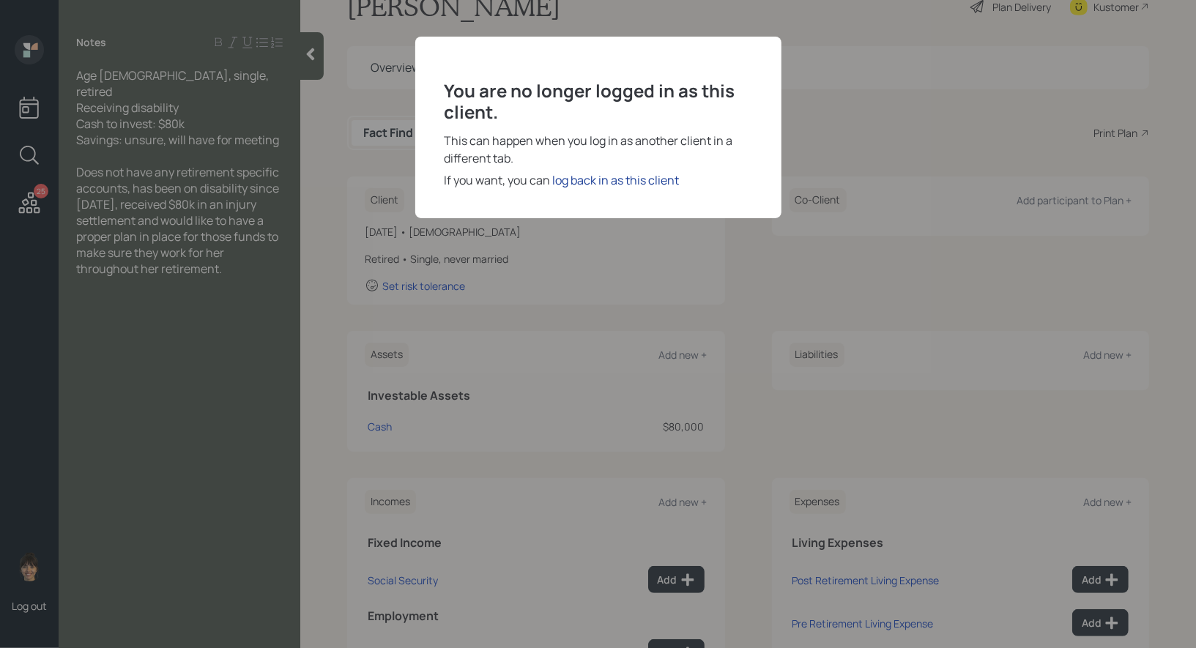
click at [616, 177] on div "log back in as this client" at bounding box center [616, 180] width 127 height 18
